Goal: Find specific page/section: Find specific page/section

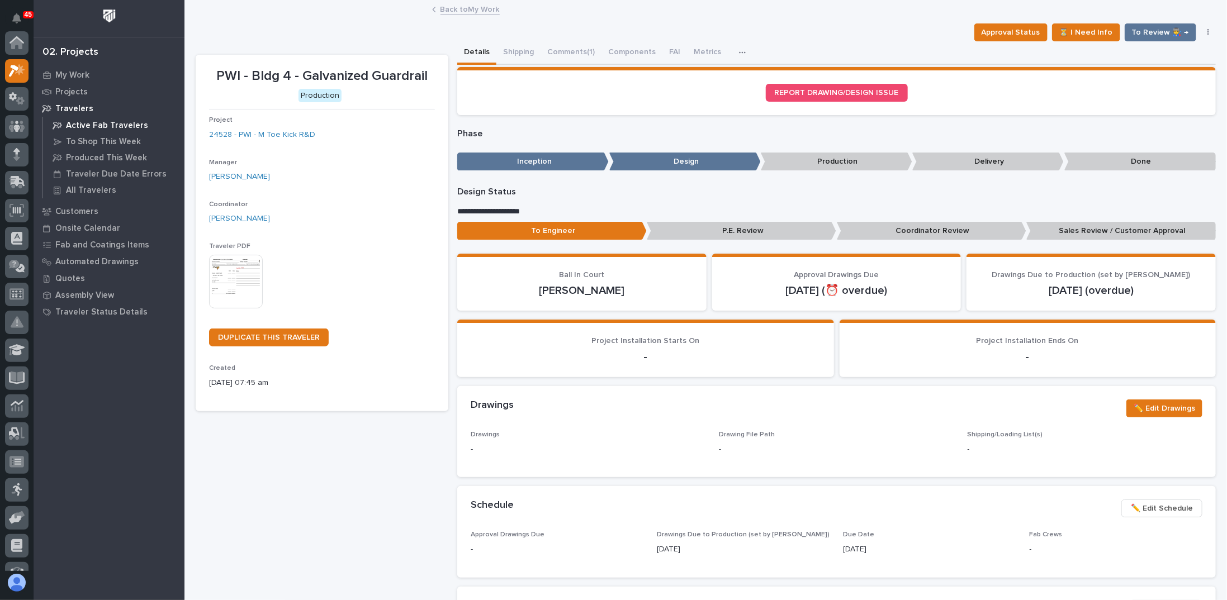
scroll to position [28, 0]
click at [68, 89] on p "Projects" at bounding box center [71, 92] width 32 height 10
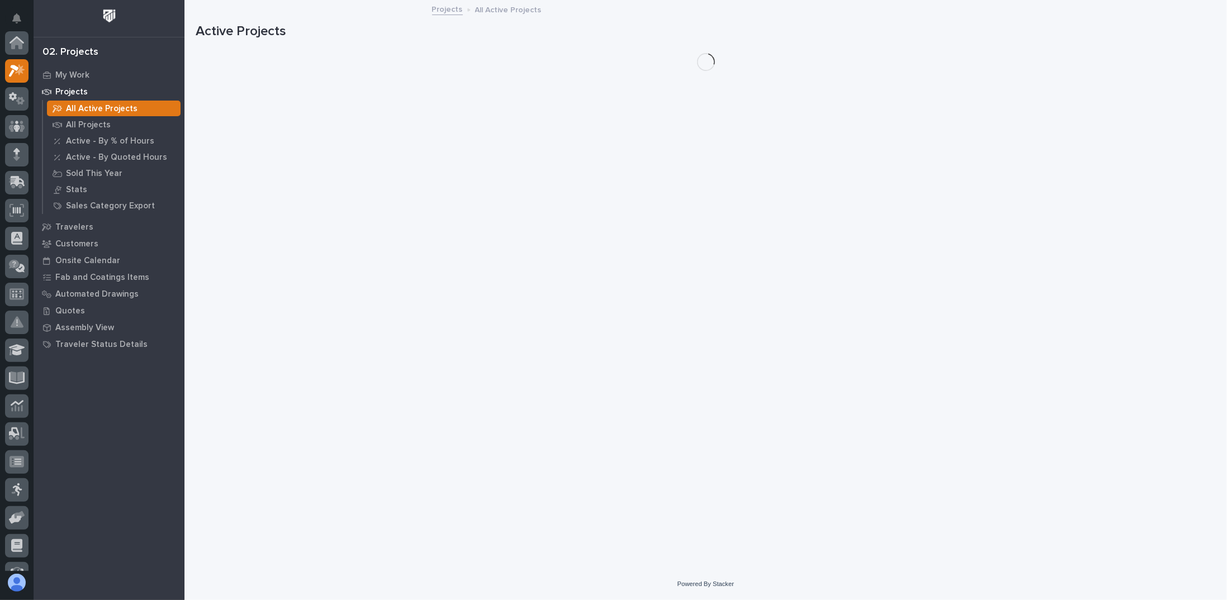
scroll to position [28, 0]
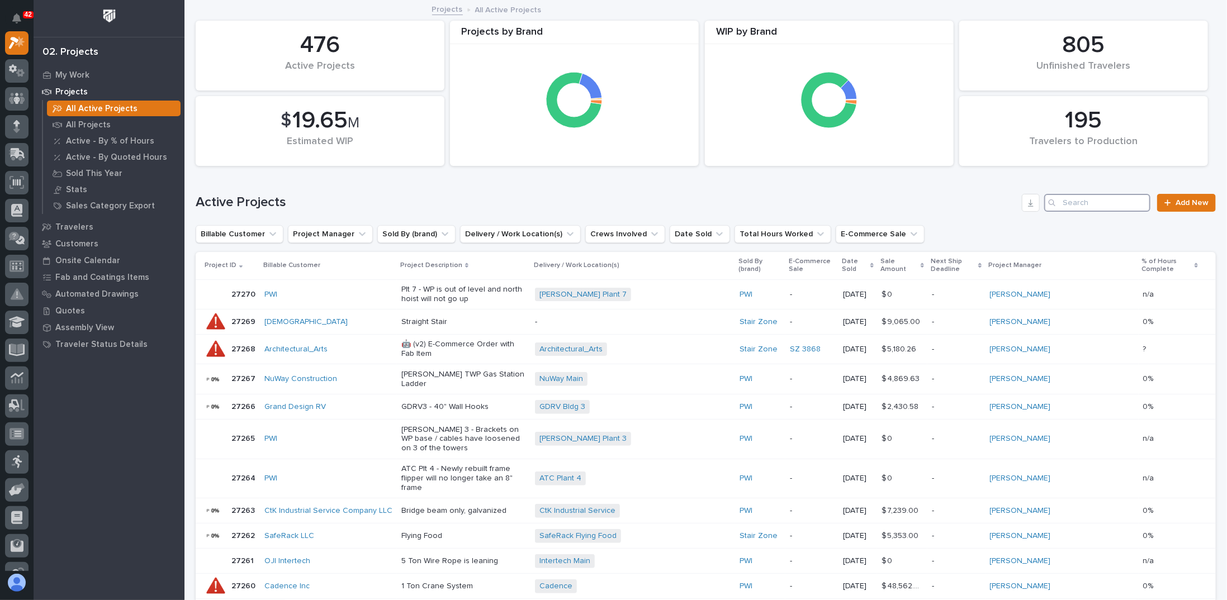
click at [1076, 207] on input "Search" at bounding box center [1097, 203] width 106 height 18
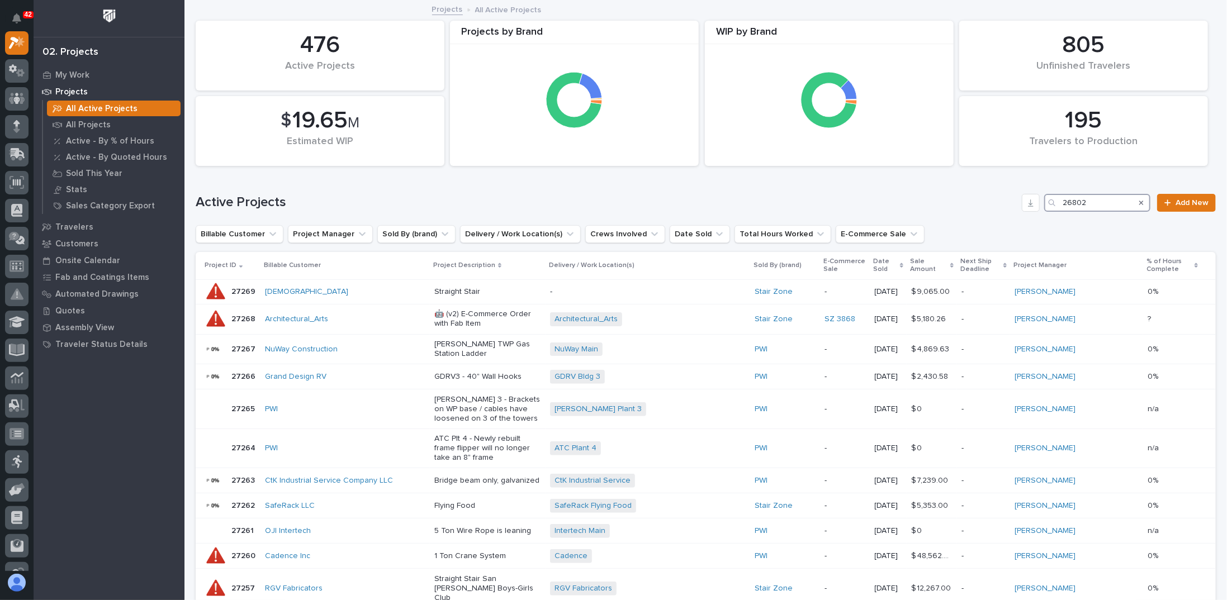
type input "26802"
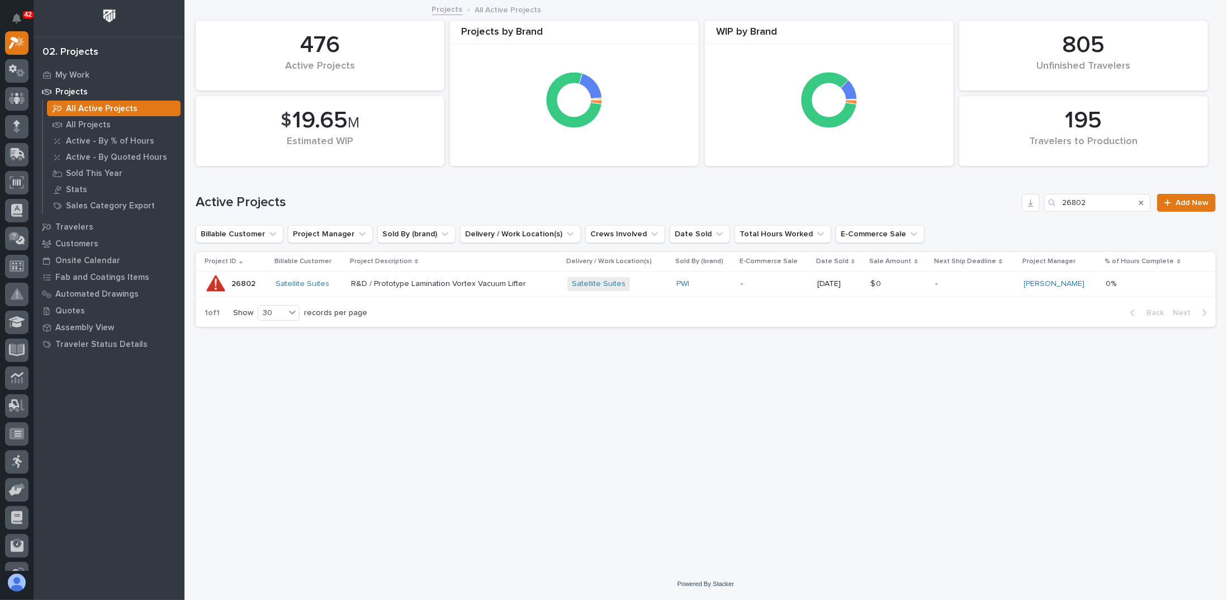
click at [482, 285] on p "R&D / Prototype Lamination Vortex Vacuum Lifter" at bounding box center [449, 285] width 196 height 10
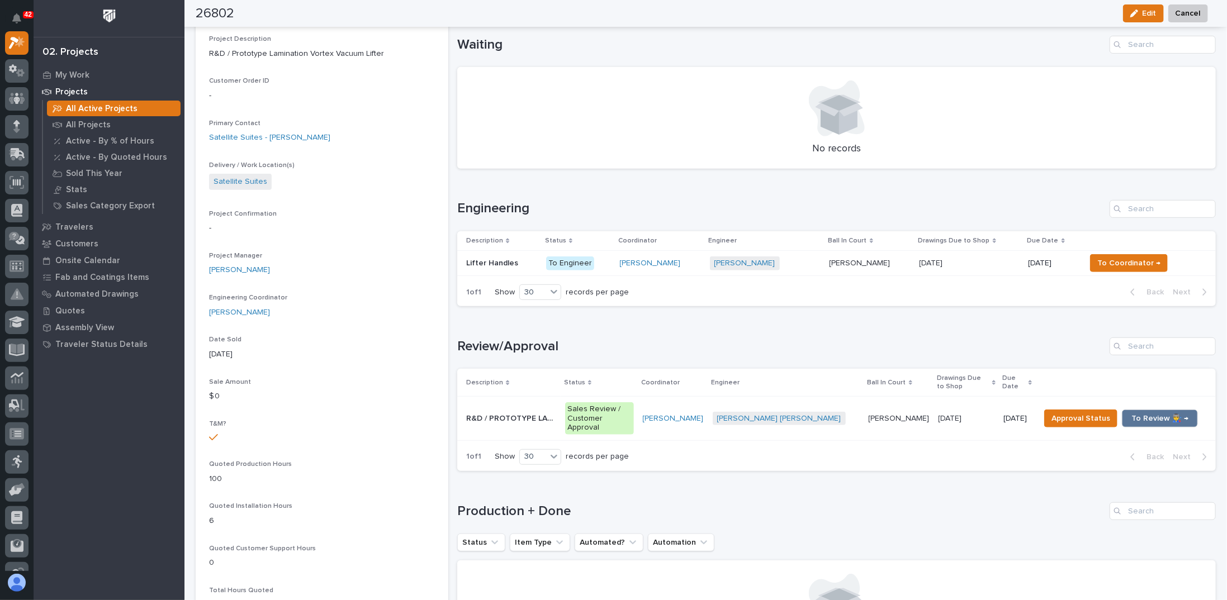
scroll to position [280, 0]
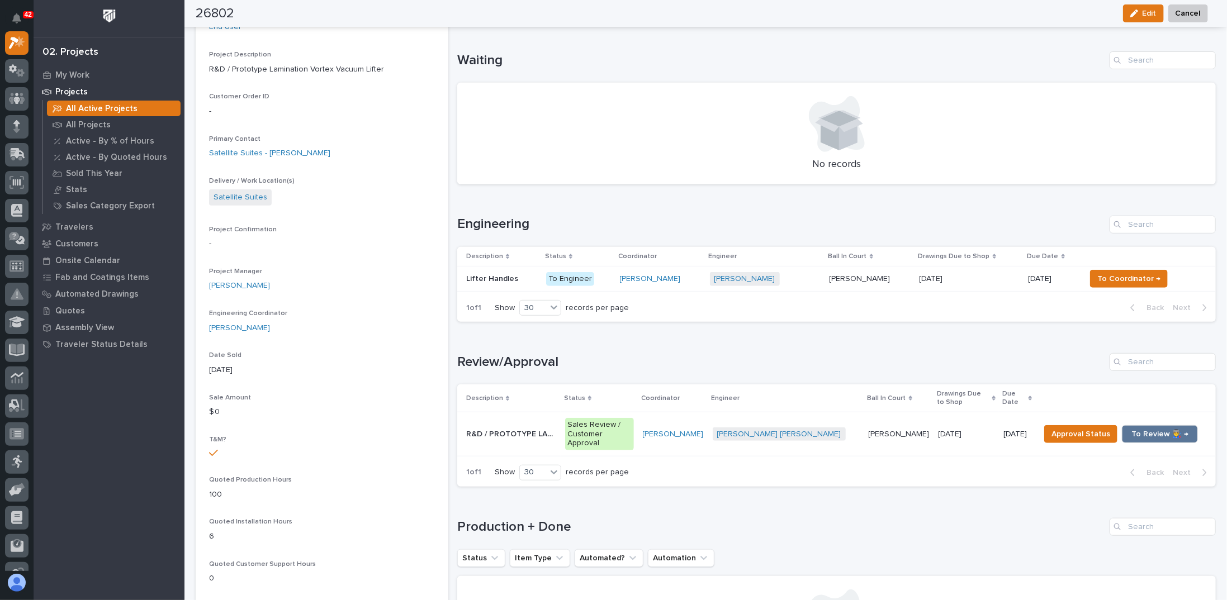
click at [559, 431] on p "R&D / PROTOTYPE LAMINATION VORTEX LIFTER" at bounding box center [512, 434] width 92 height 12
